Goal: Navigation & Orientation: Find specific page/section

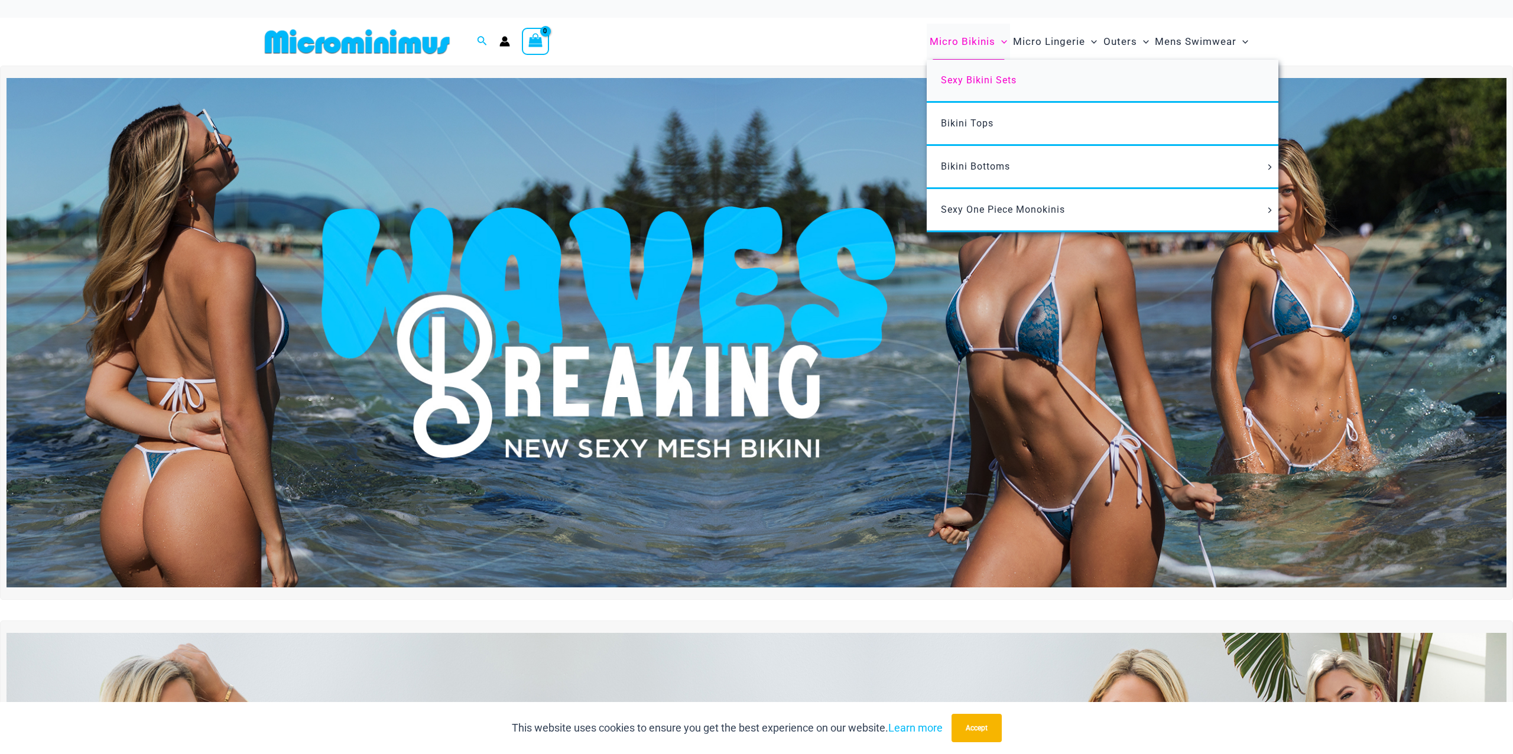
click at [971, 73] on link "Sexy Bikini Sets" at bounding box center [1103, 81] width 352 height 43
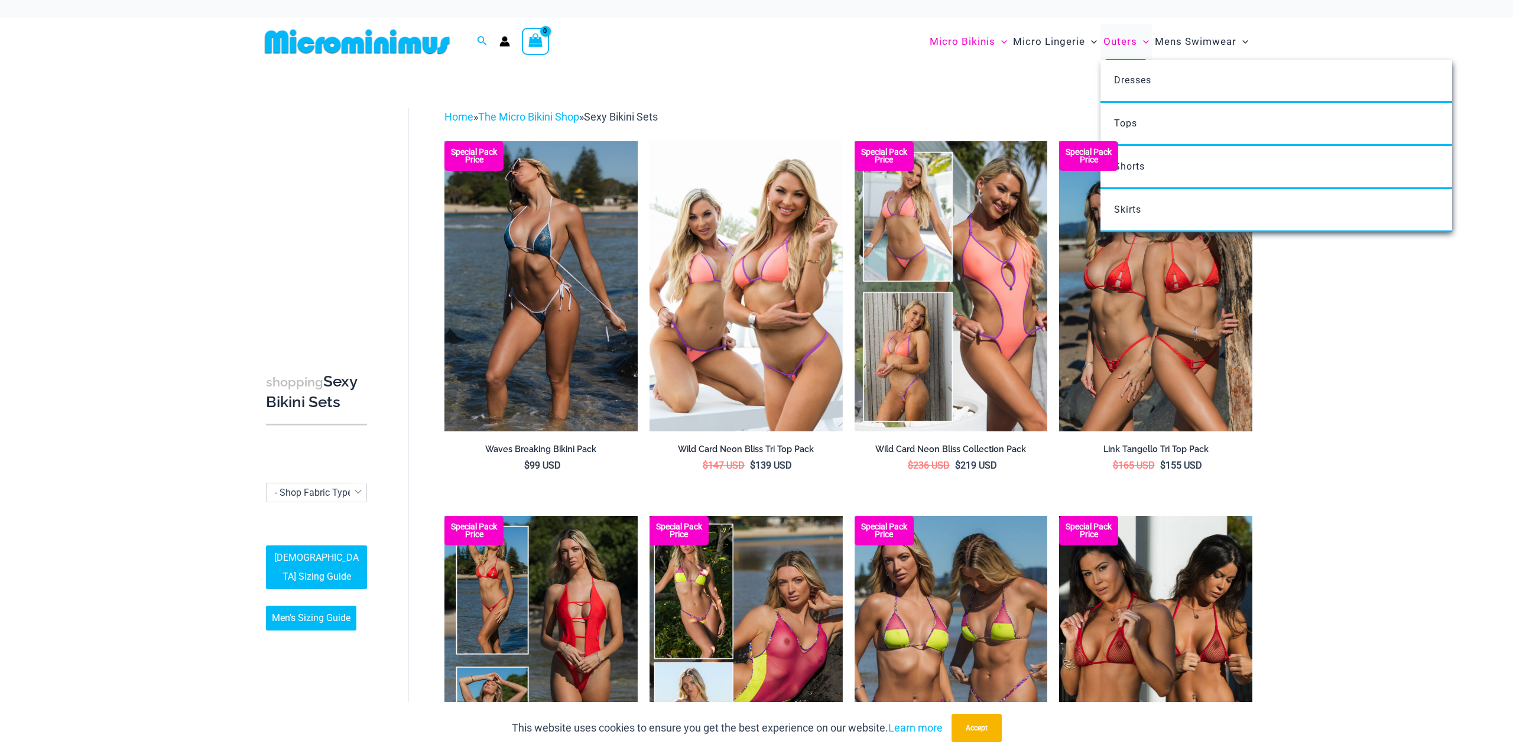
click at [1125, 38] on span "Outers" at bounding box center [1121, 42] width 34 height 30
